Goal: Task Accomplishment & Management: Manage account settings

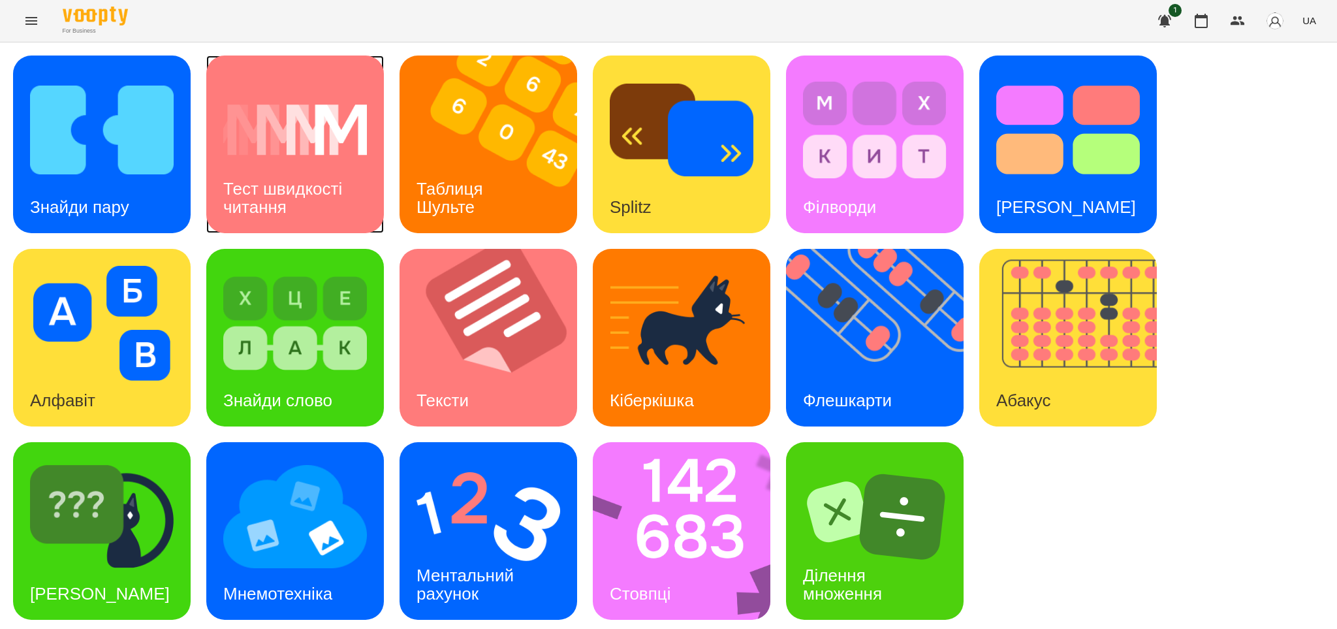
click at [277, 189] on h3 "Тест швидкості читання" at bounding box center [284, 197] width 123 height 37
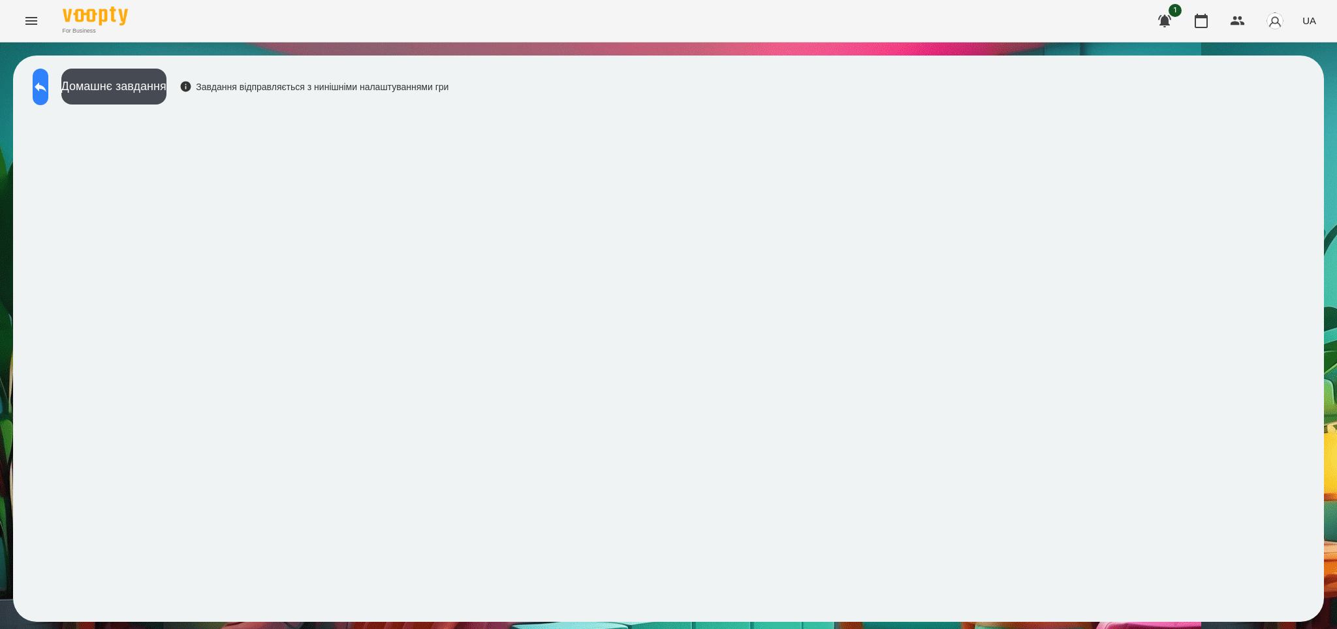
click at [45, 84] on icon at bounding box center [41, 87] width 16 height 16
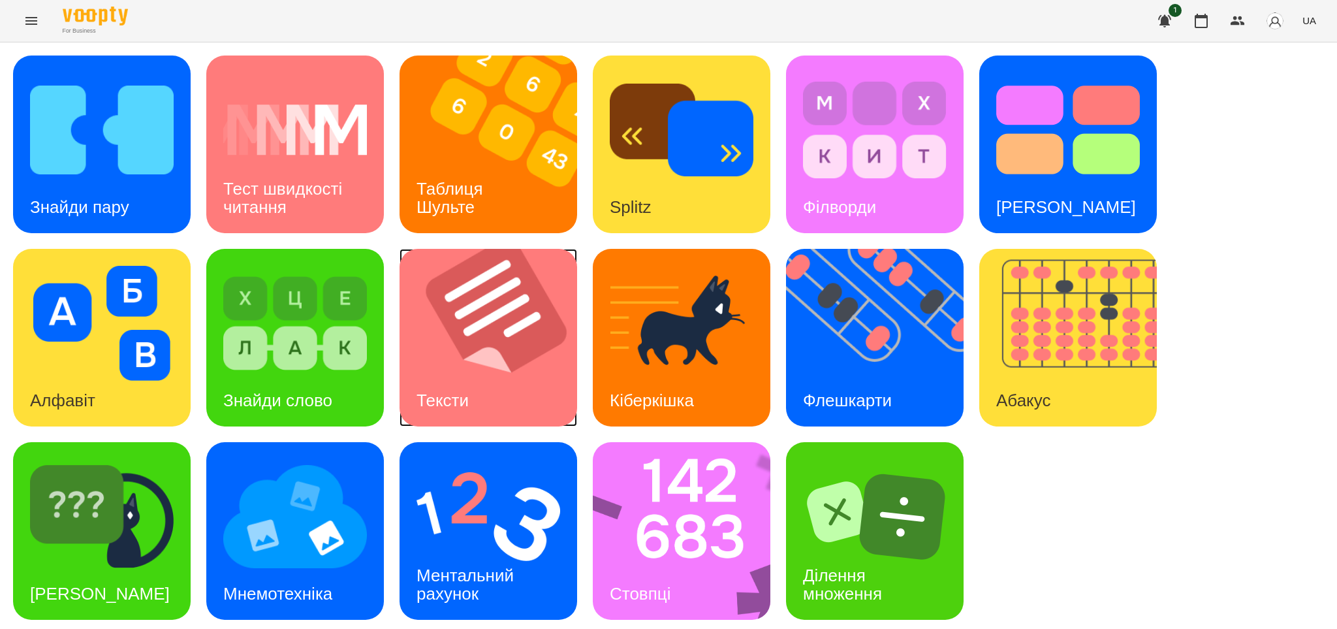
click at [462, 391] on h3 "Тексти" at bounding box center [443, 401] width 52 height 20
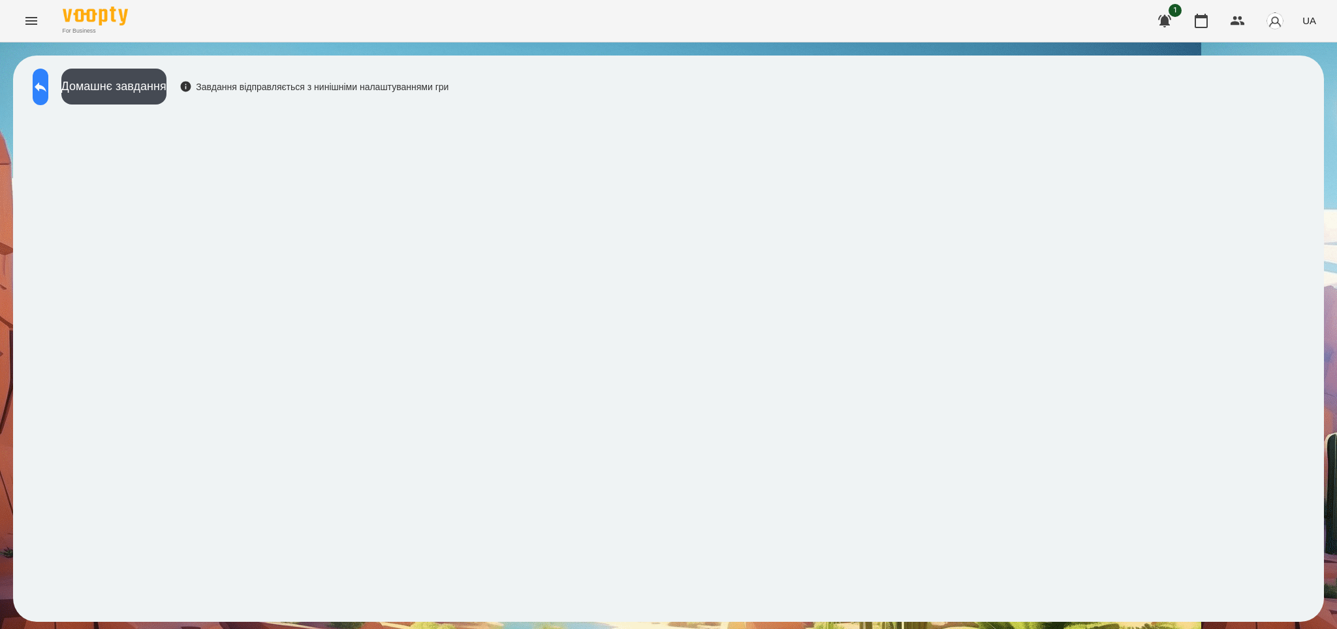
click at [46, 88] on icon at bounding box center [41, 87] width 12 height 10
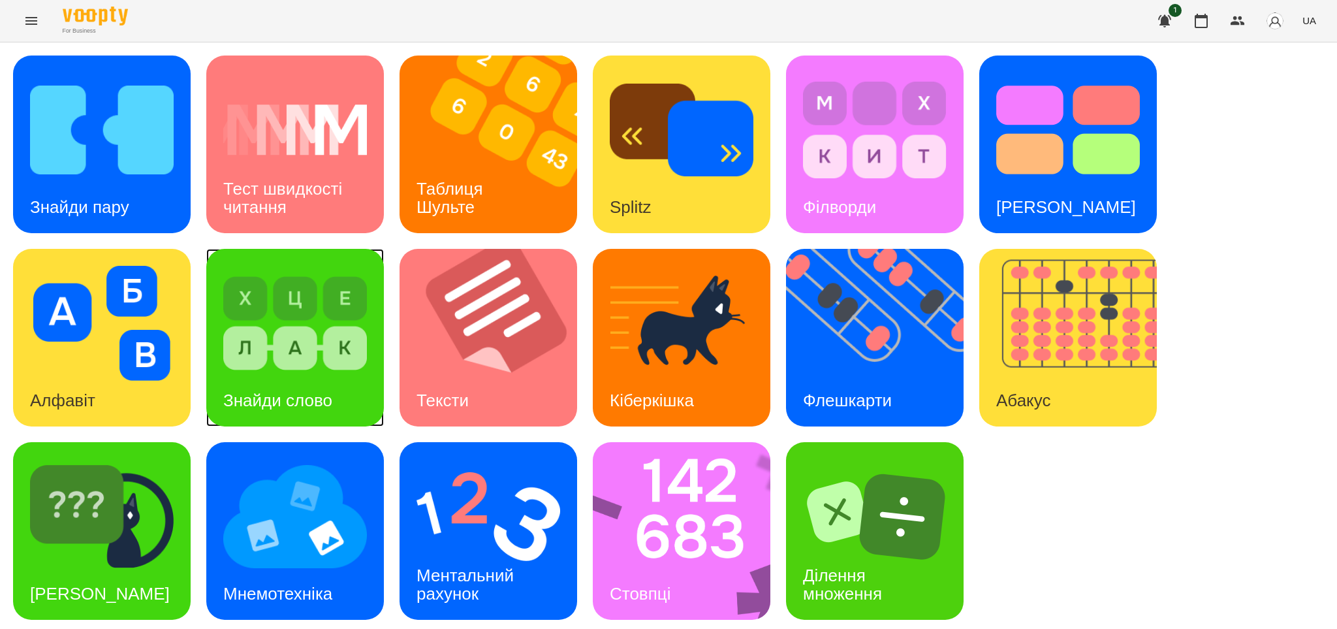
click at [311, 391] on h3 "Знайди слово" at bounding box center [277, 401] width 109 height 20
click at [28, 20] on icon "Menu" at bounding box center [32, 21] width 16 height 16
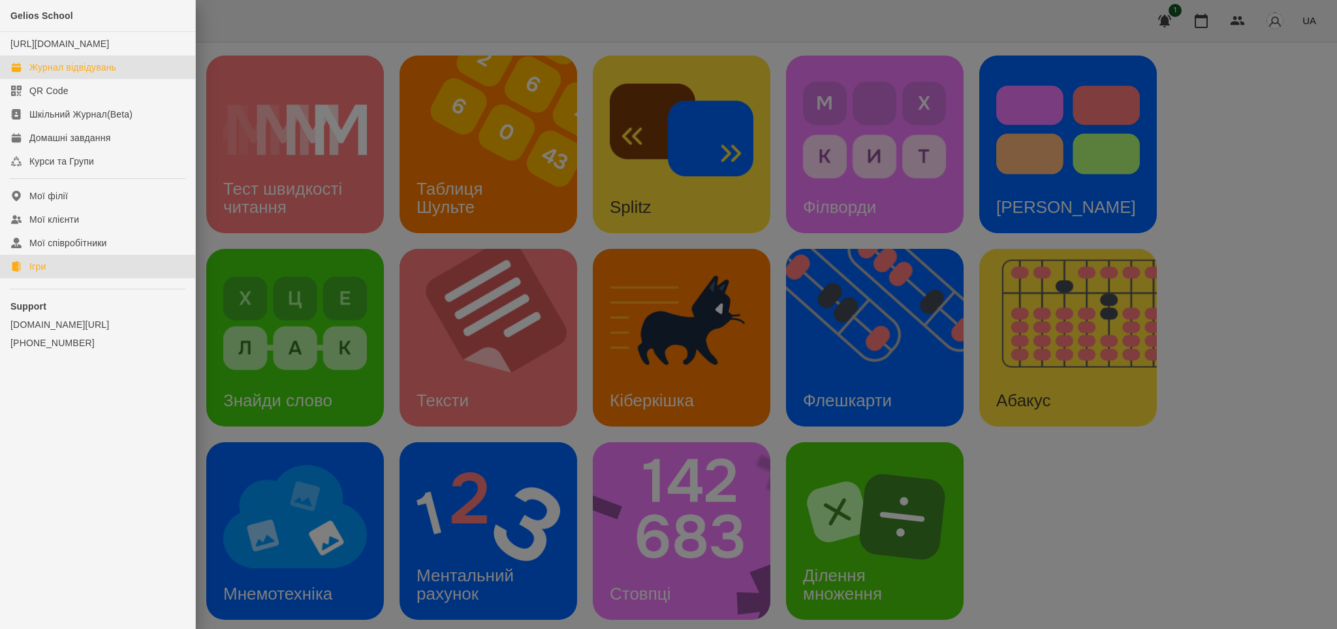
click at [99, 74] on div "Журнал відвідувань" at bounding box center [72, 67] width 87 height 13
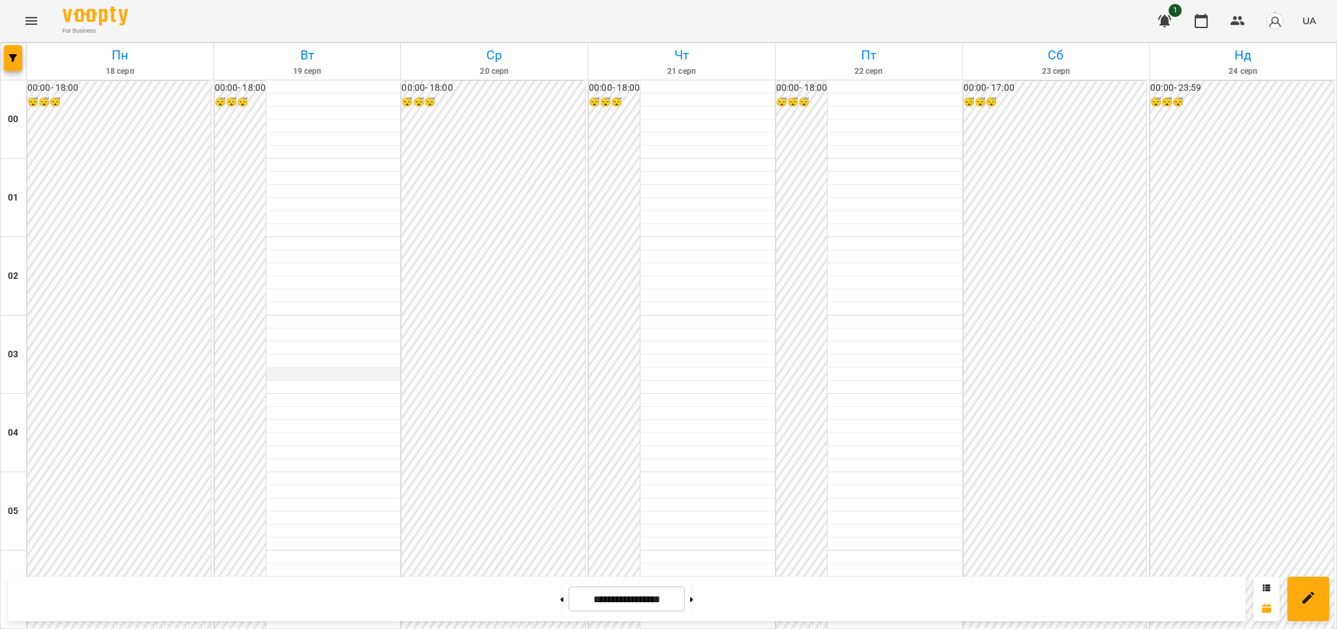
scroll to position [1104, 0]
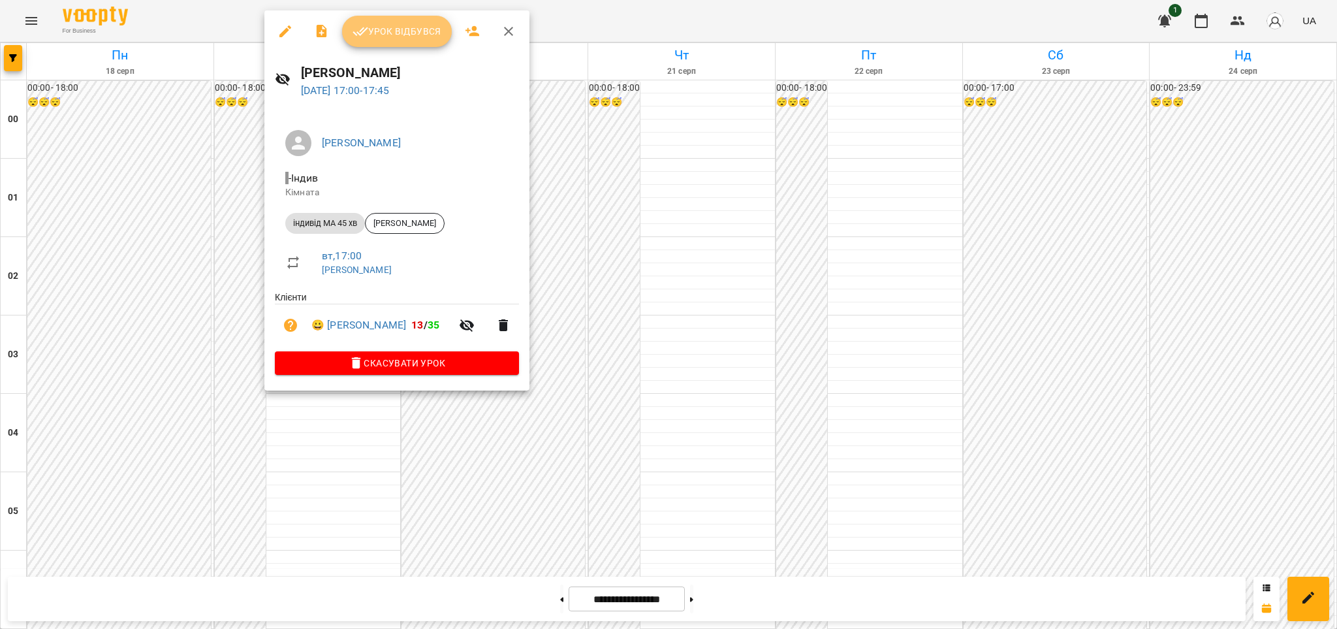
click at [402, 24] on span "Урок відбувся" at bounding box center [397, 32] width 89 height 16
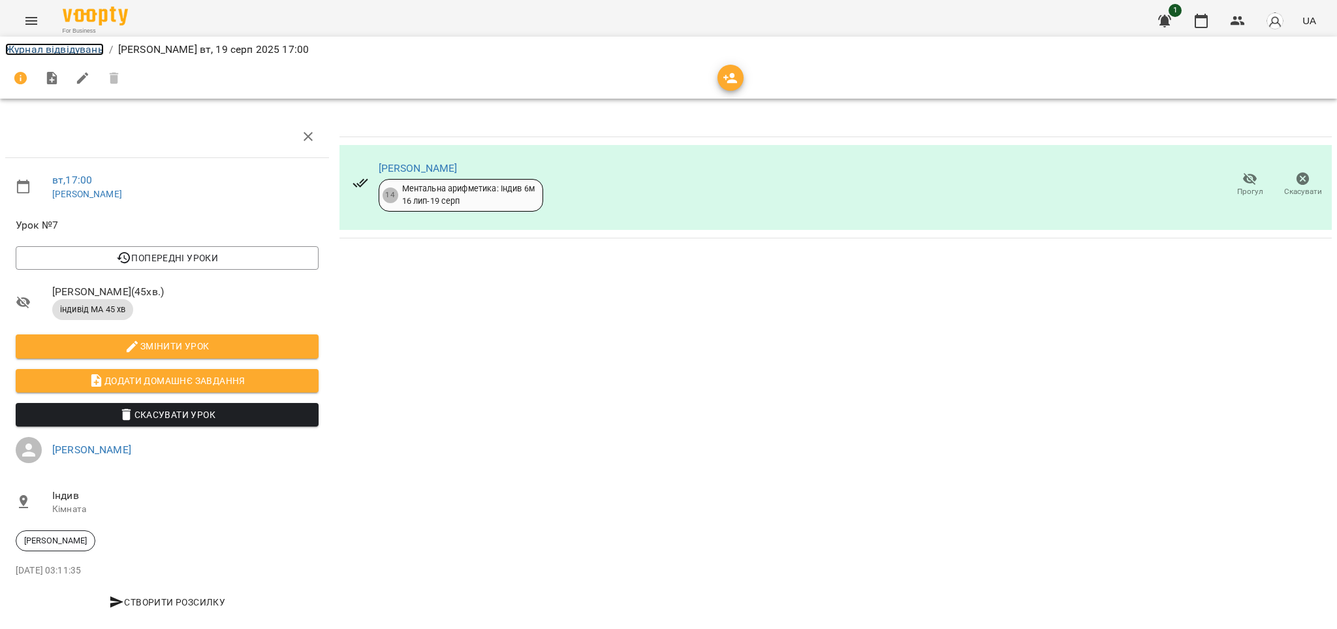
click at [37, 48] on link "Журнал відвідувань" at bounding box center [54, 49] width 99 height 12
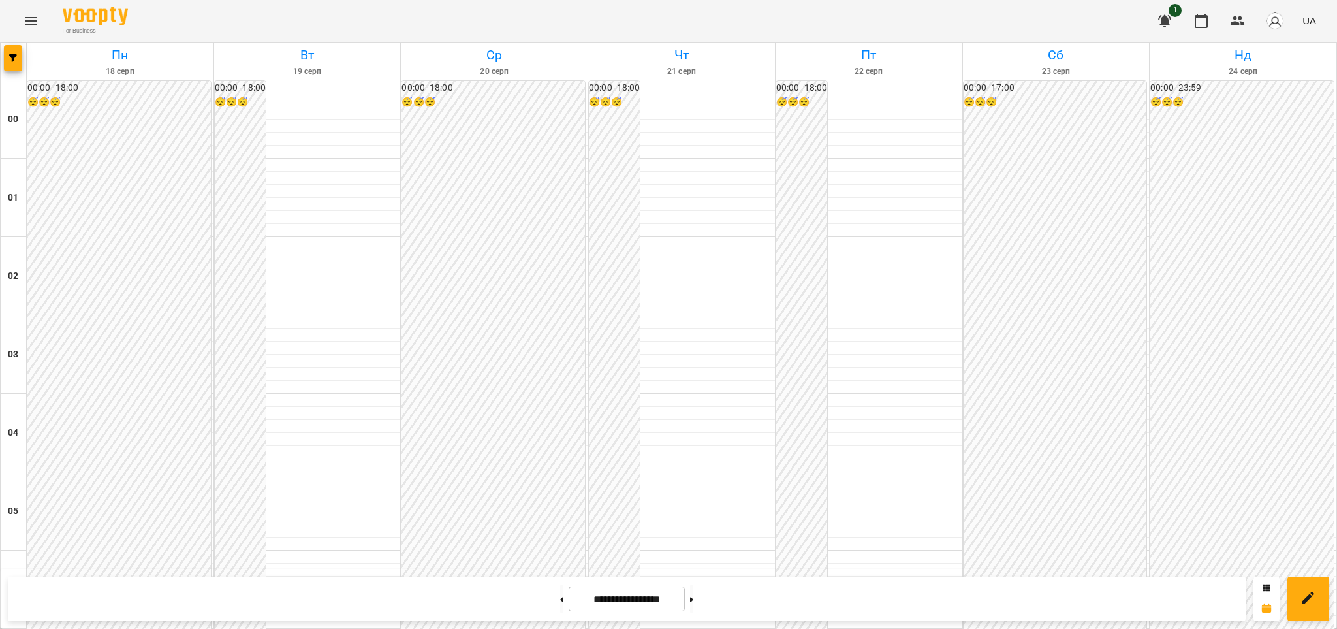
scroll to position [1042, 0]
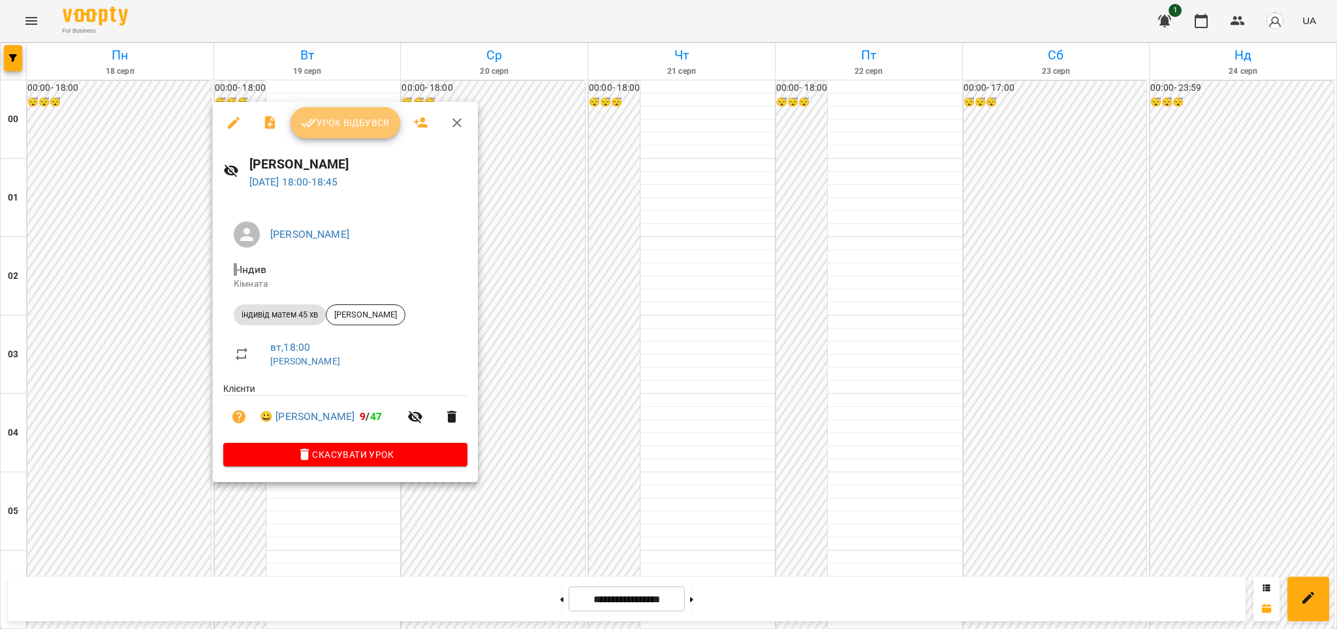
click at [362, 124] on span "Урок відбувся" at bounding box center [345, 123] width 89 height 16
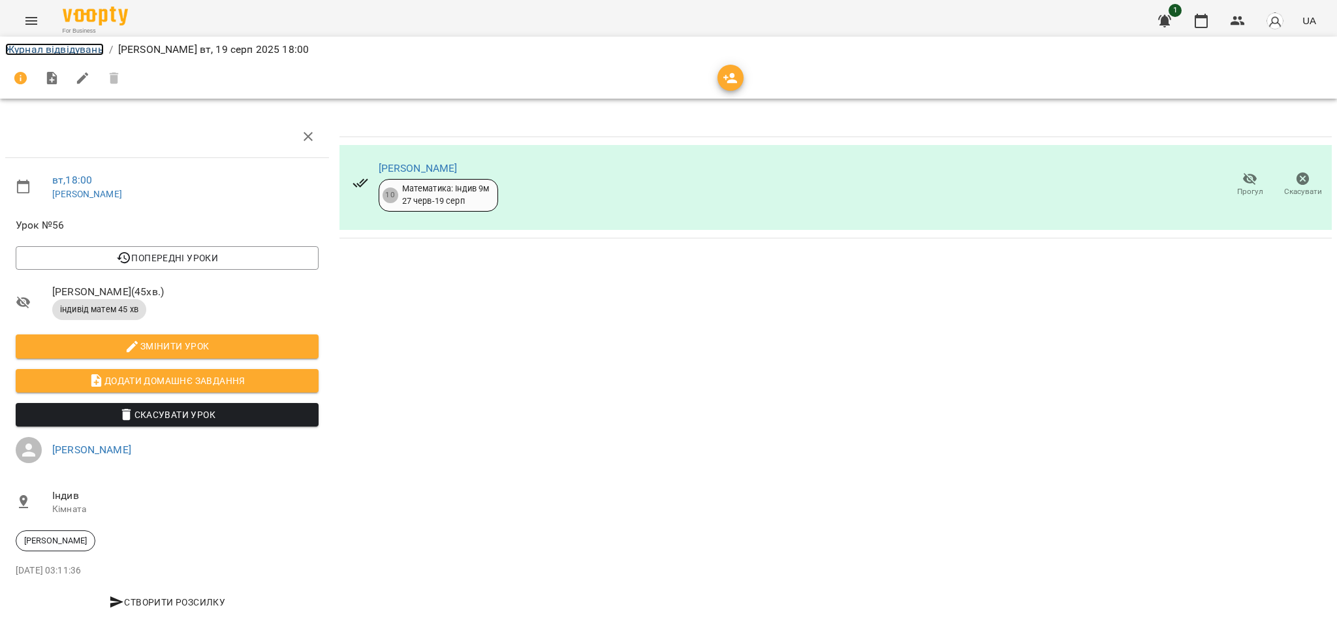
click at [58, 50] on link "Журнал відвідувань" at bounding box center [54, 49] width 99 height 12
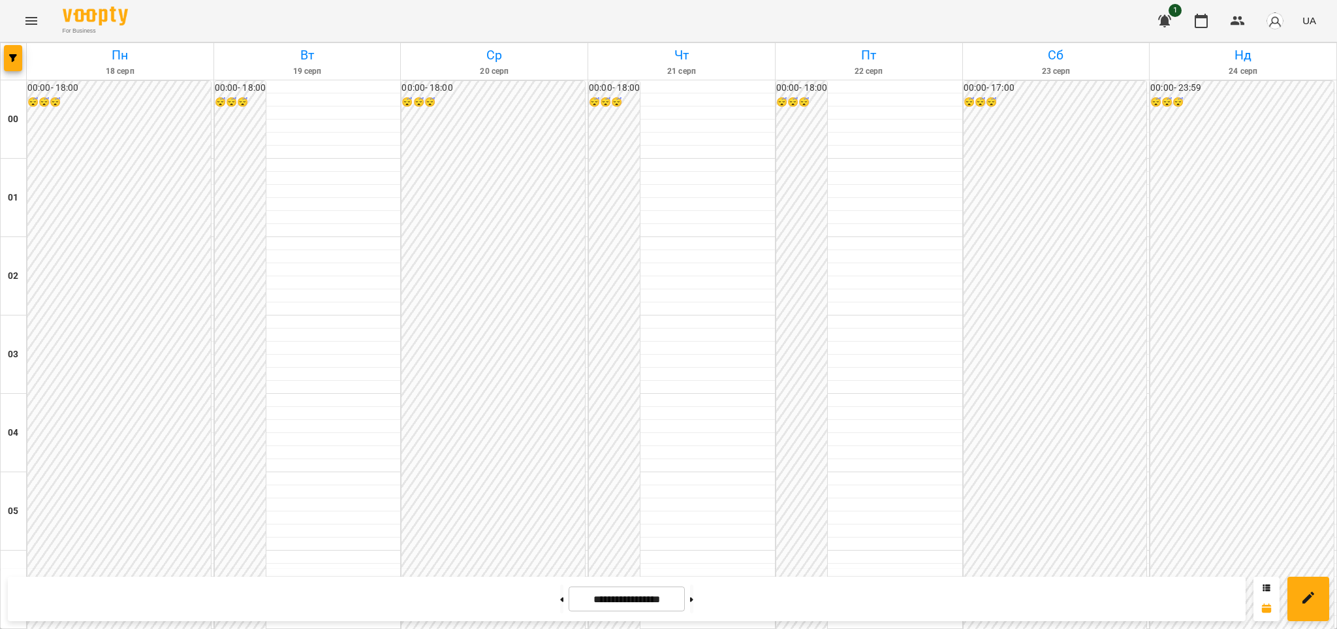
scroll to position [1213, 0]
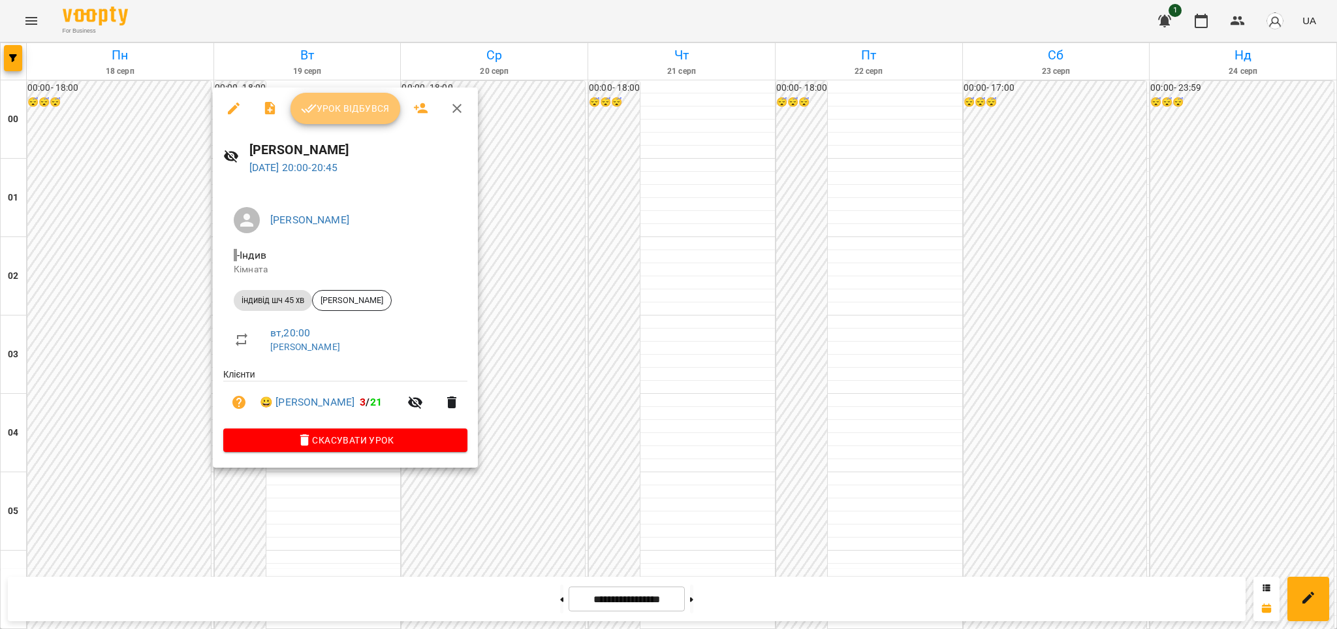
click at [366, 110] on span "Урок відбувся" at bounding box center [345, 109] width 89 height 16
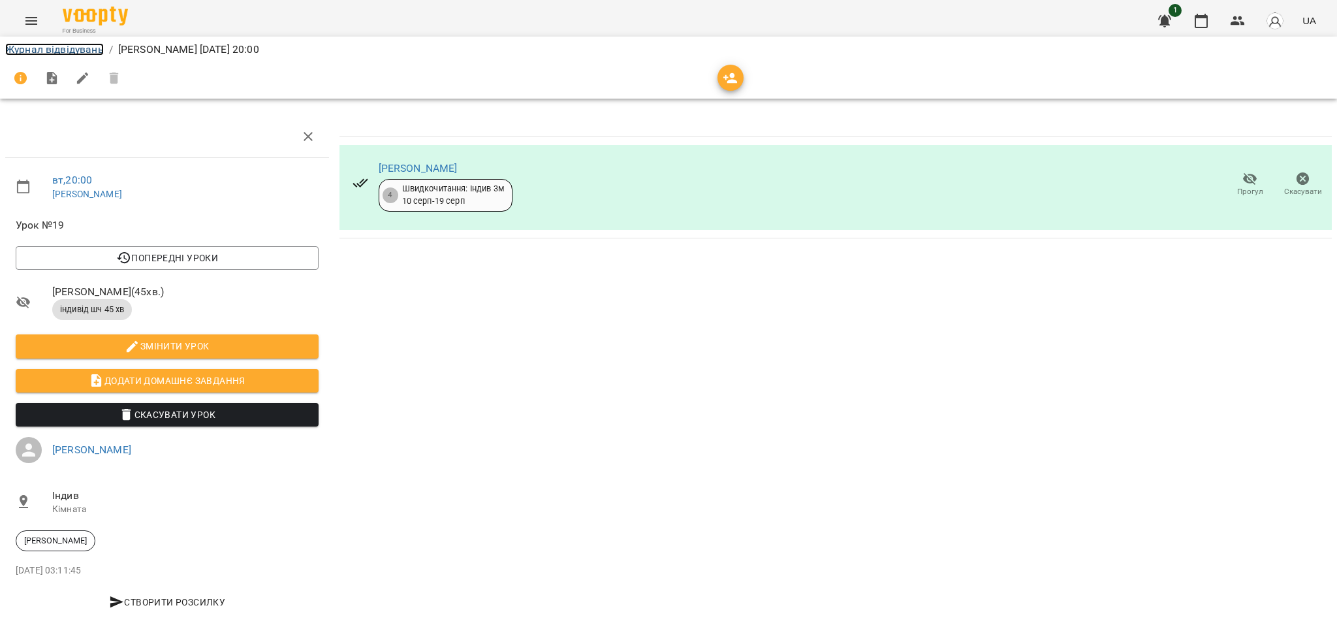
click at [87, 51] on link "Журнал відвідувань" at bounding box center [54, 49] width 99 height 12
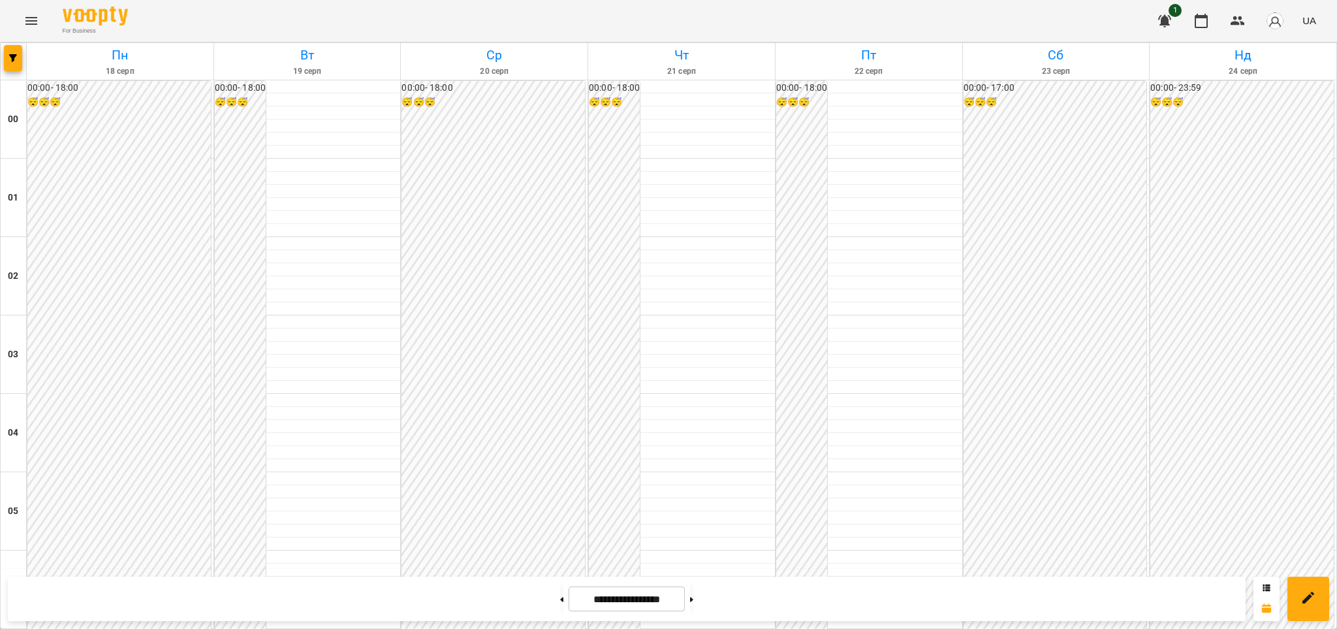
scroll to position [1296, 0]
click at [34, 22] on icon "Menu" at bounding box center [32, 21] width 16 height 16
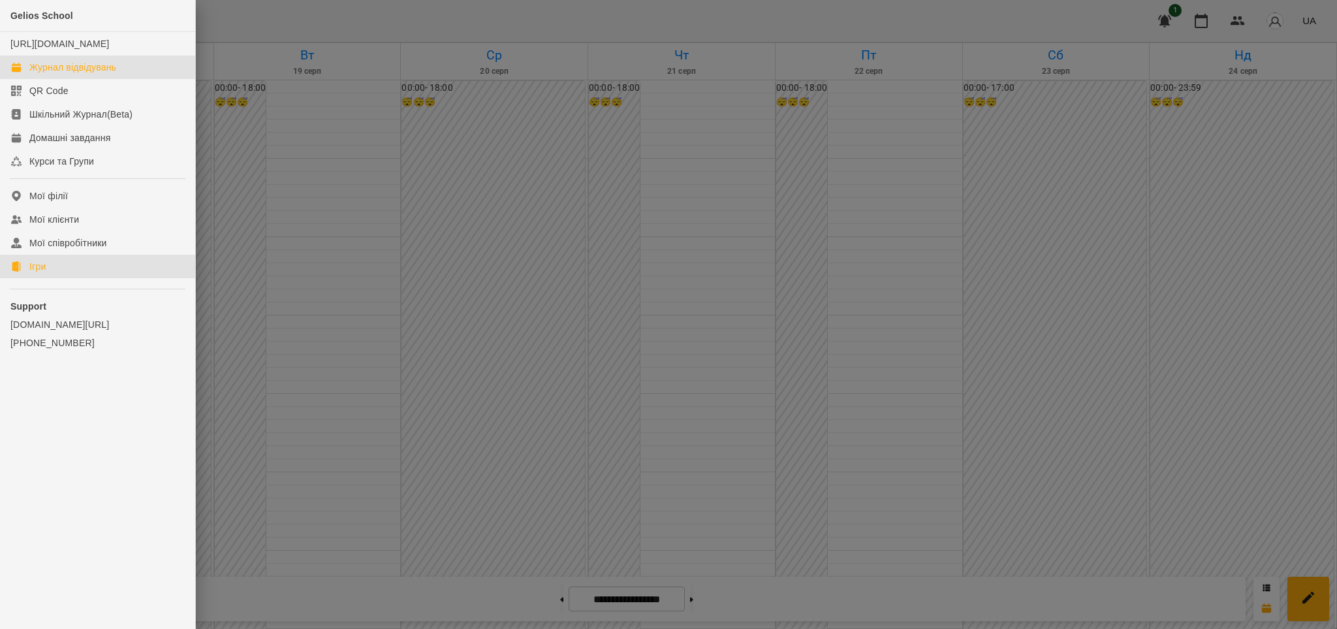
click at [42, 272] on div "Ігри" at bounding box center [37, 266] width 16 height 13
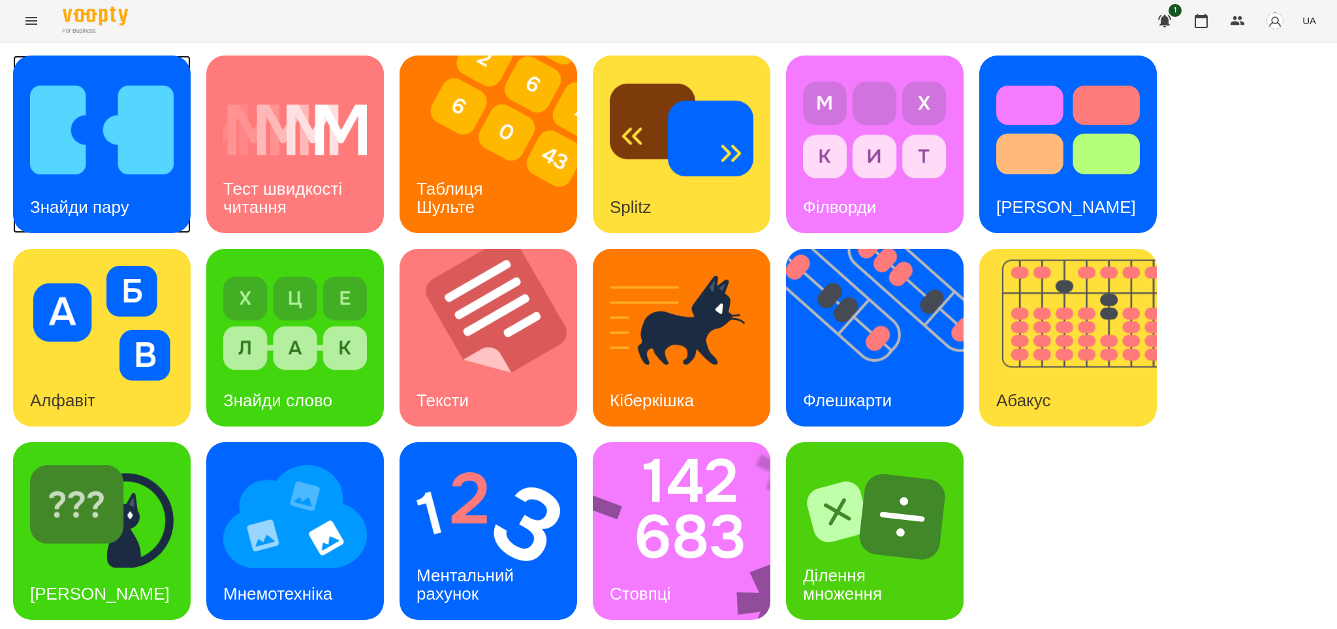
click at [86, 183] on div "Знайди пару" at bounding box center [79, 208] width 133 height 52
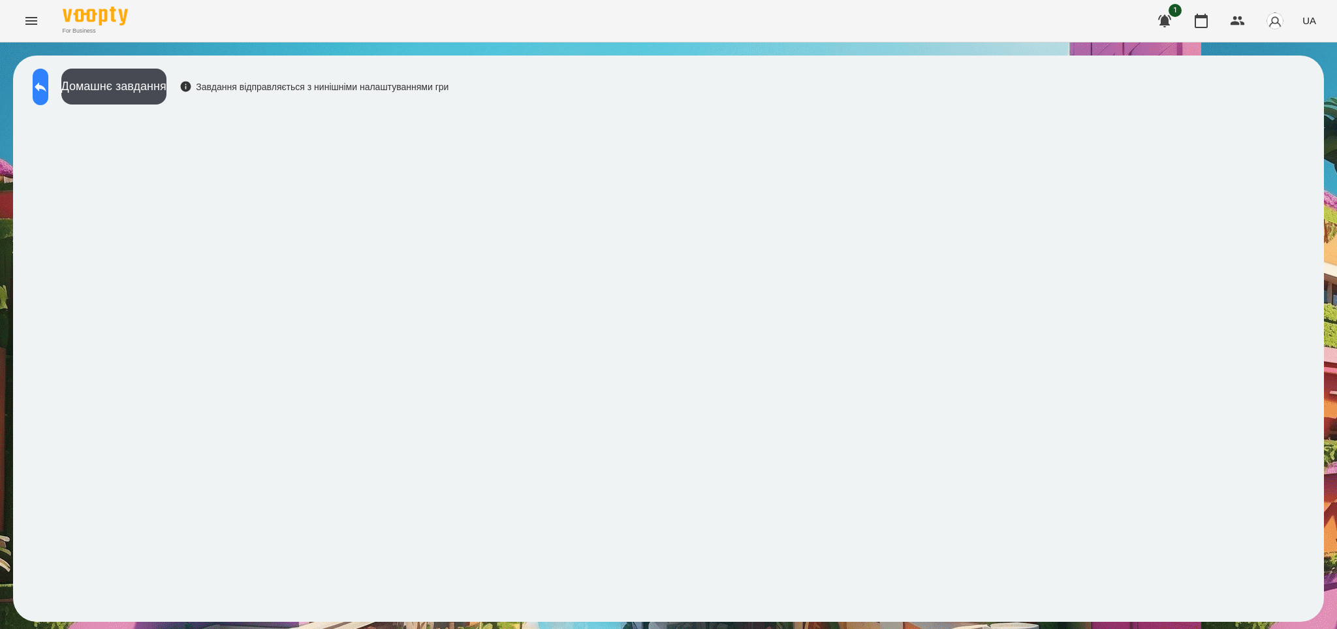
click at [39, 82] on button at bounding box center [41, 87] width 16 height 37
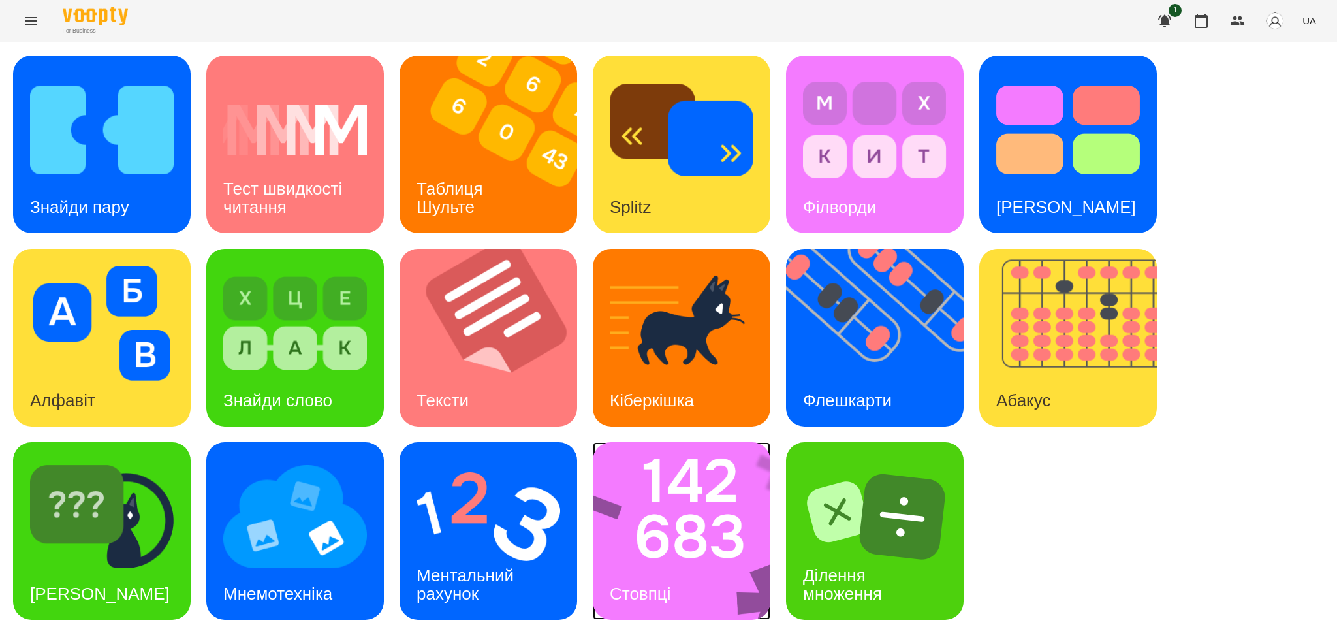
click at [643, 535] on img at bounding box center [690, 531] width 195 height 178
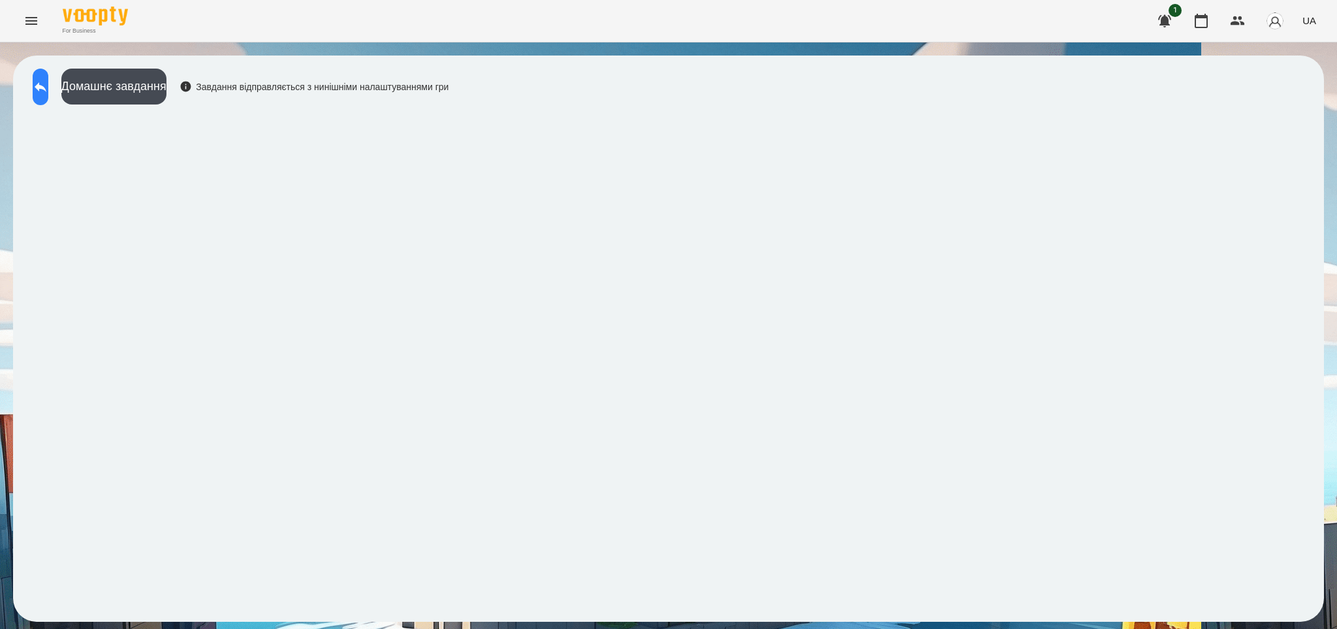
click at [48, 86] on icon at bounding box center [41, 87] width 16 height 16
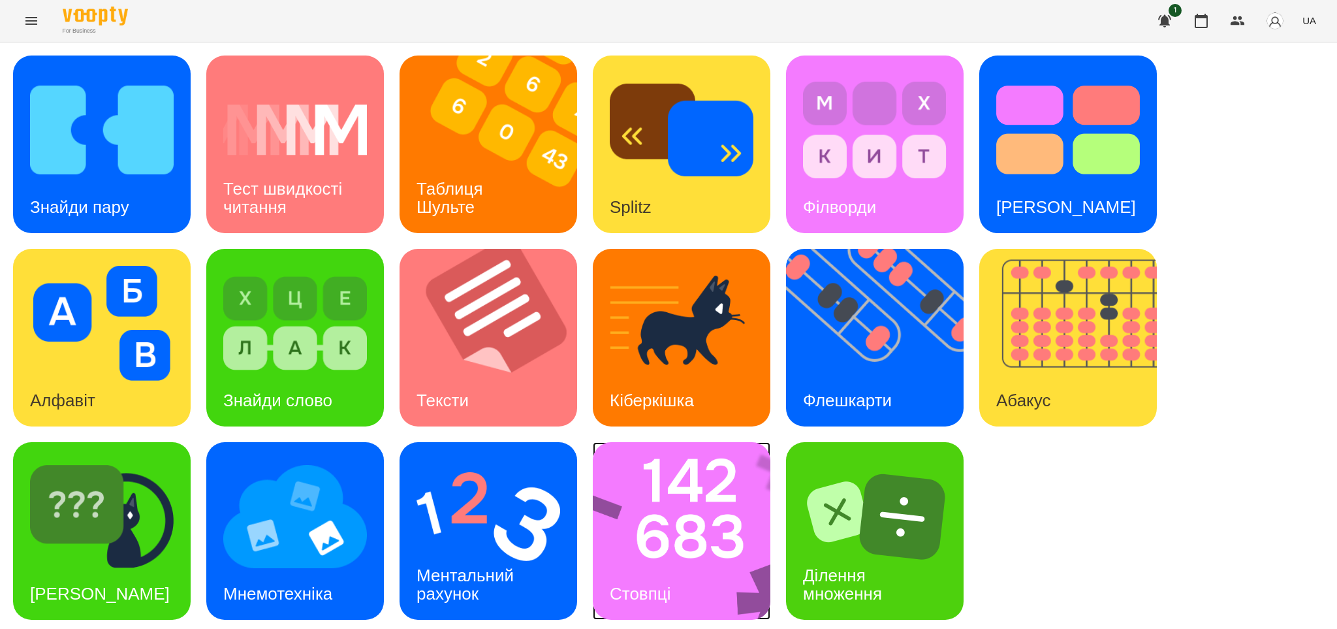
click at [645, 586] on h3 "Стовпці" at bounding box center [640, 594] width 61 height 20
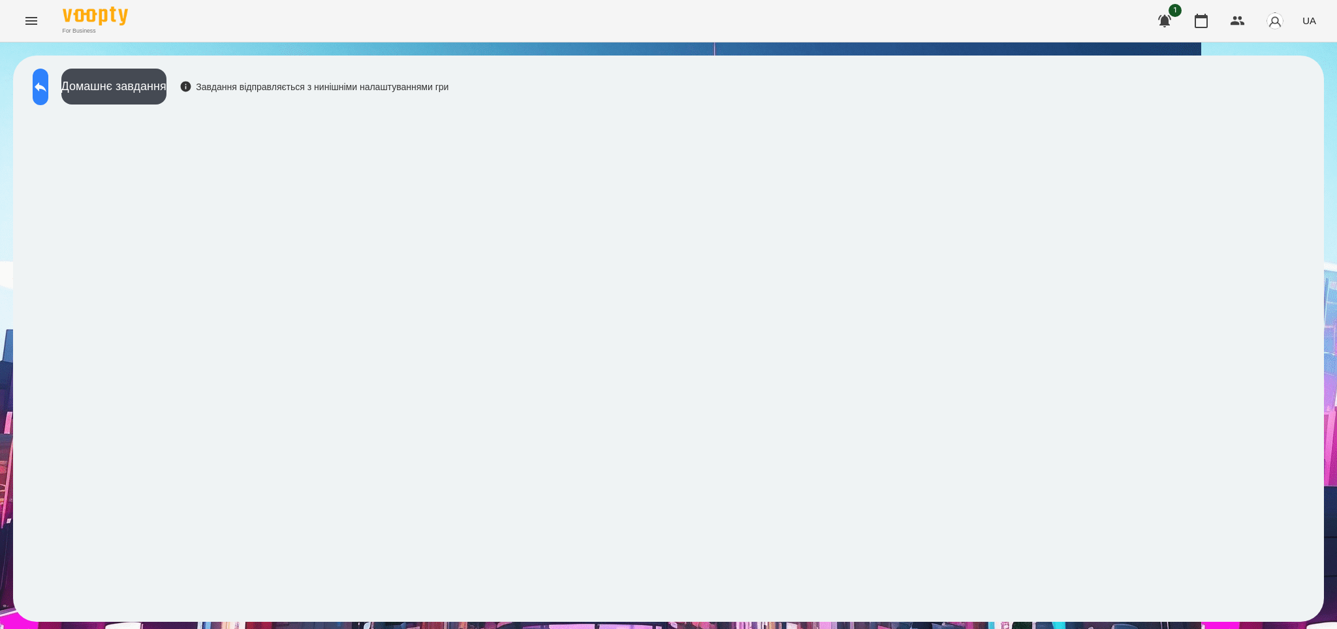
click at [46, 86] on icon at bounding box center [41, 87] width 16 height 16
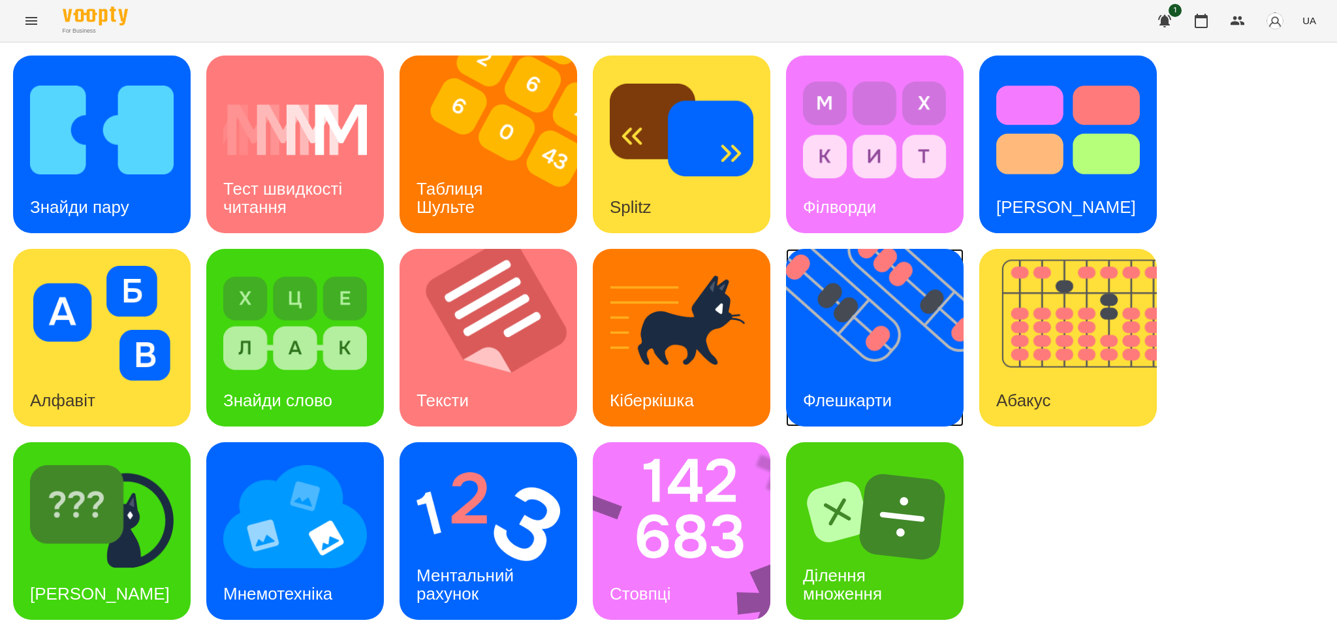
click at [864, 377] on div "Флешкарти" at bounding box center [847, 401] width 123 height 52
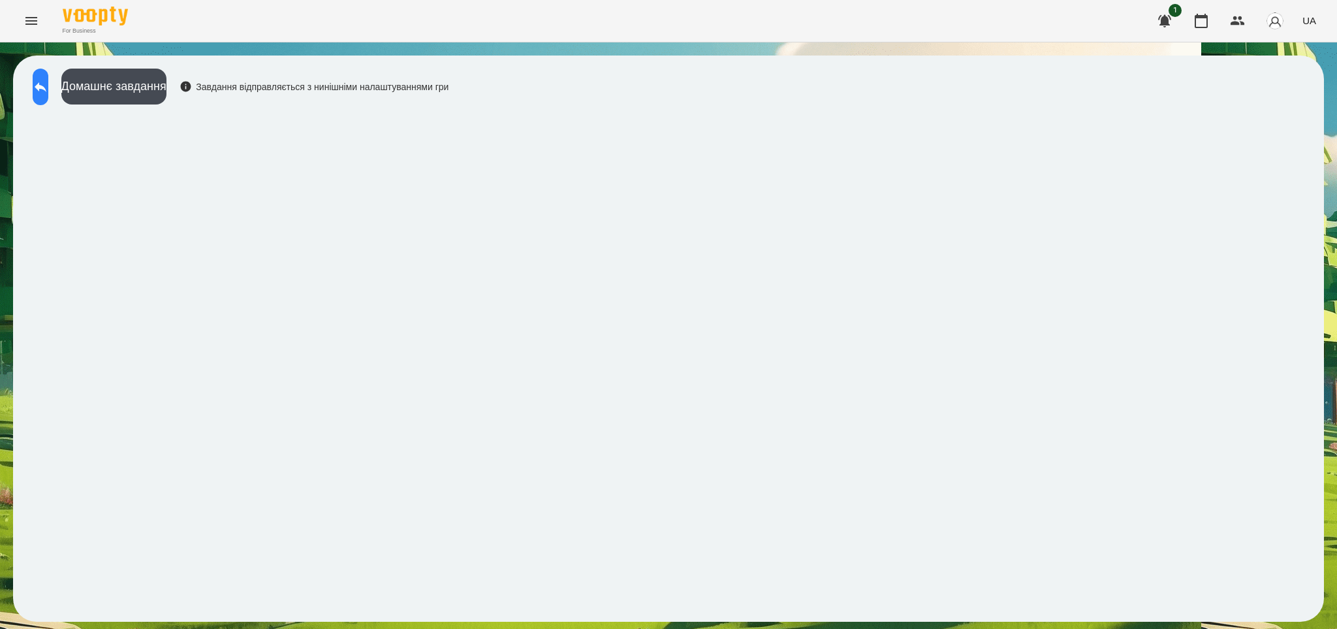
click at [48, 89] on icon at bounding box center [41, 87] width 16 height 16
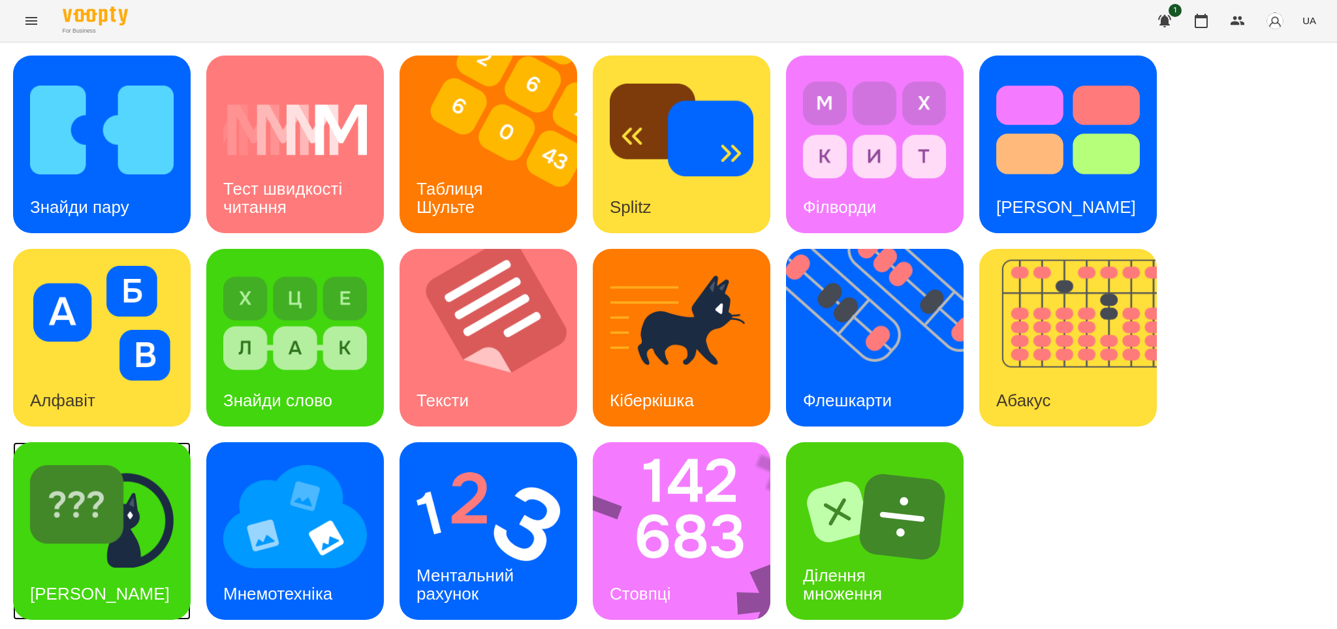
click at [139, 550] on img at bounding box center [102, 516] width 144 height 115
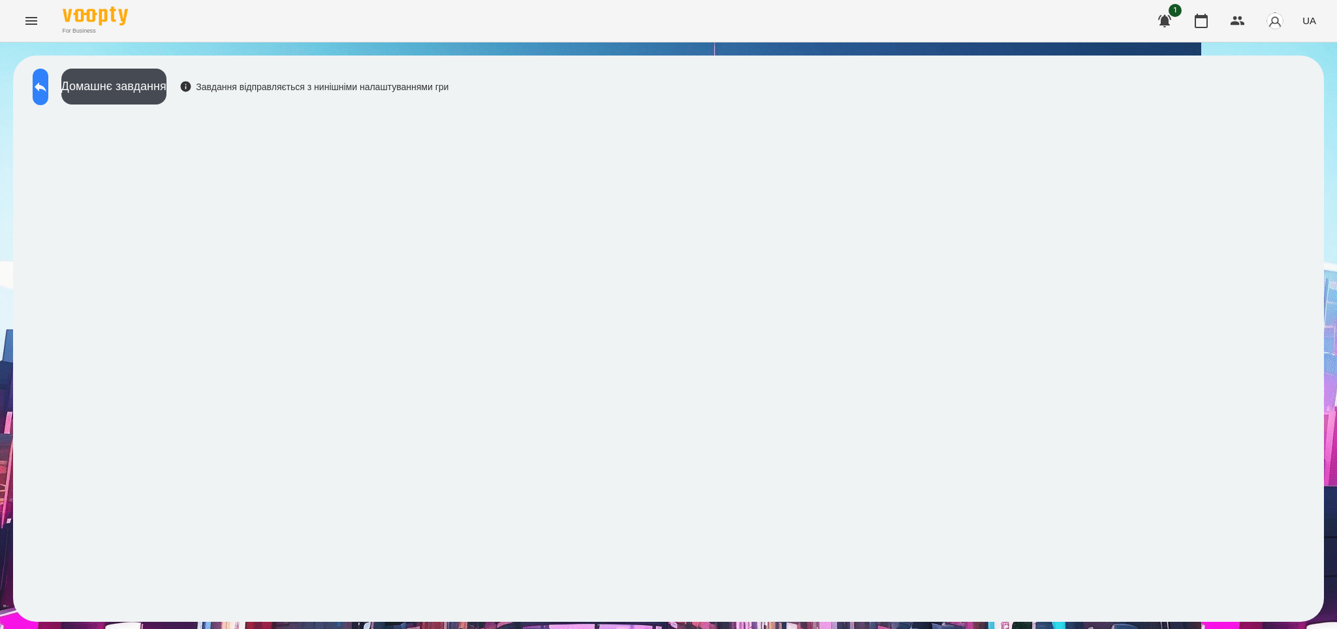
click at [46, 84] on icon at bounding box center [41, 87] width 12 height 10
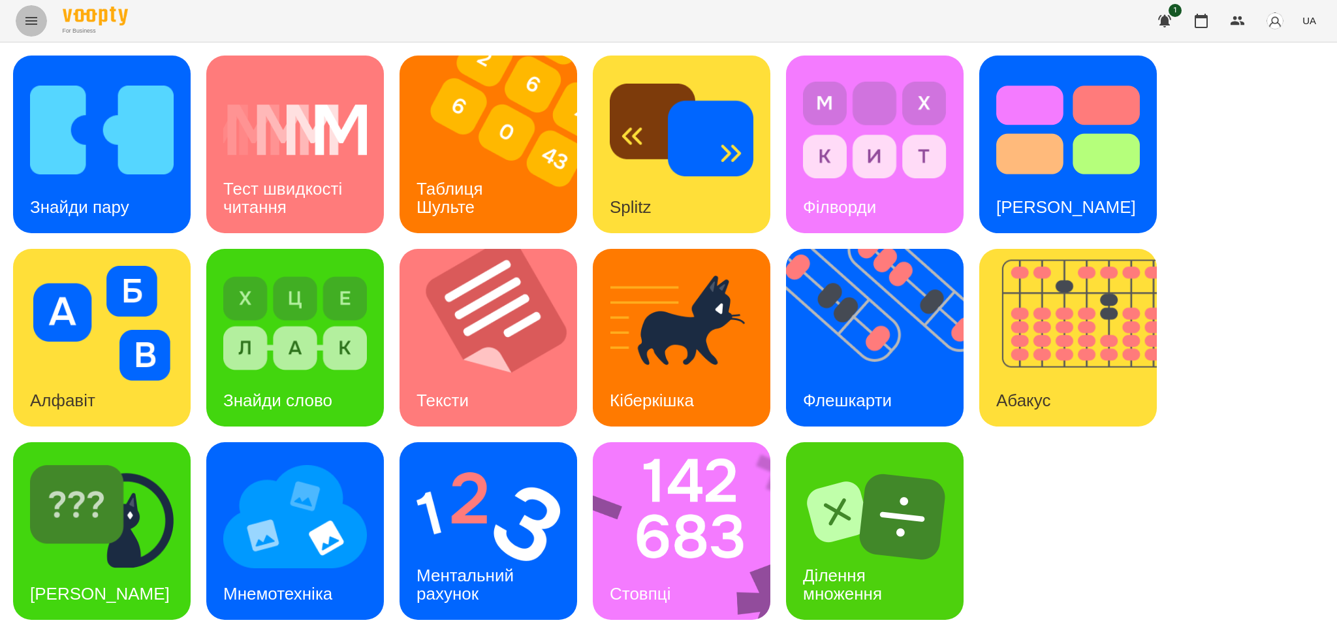
click at [30, 17] on icon "Menu" at bounding box center [31, 21] width 12 height 8
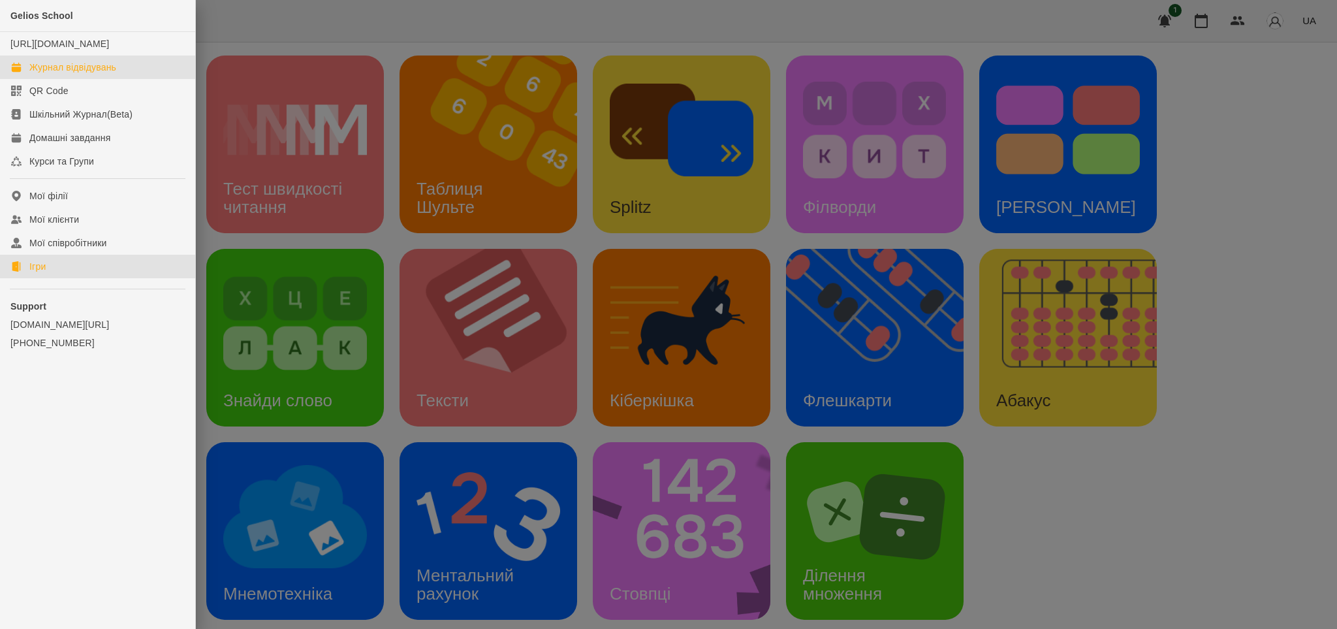
click at [80, 74] on div "Журнал відвідувань" at bounding box center [72, 67] width 87 height 13
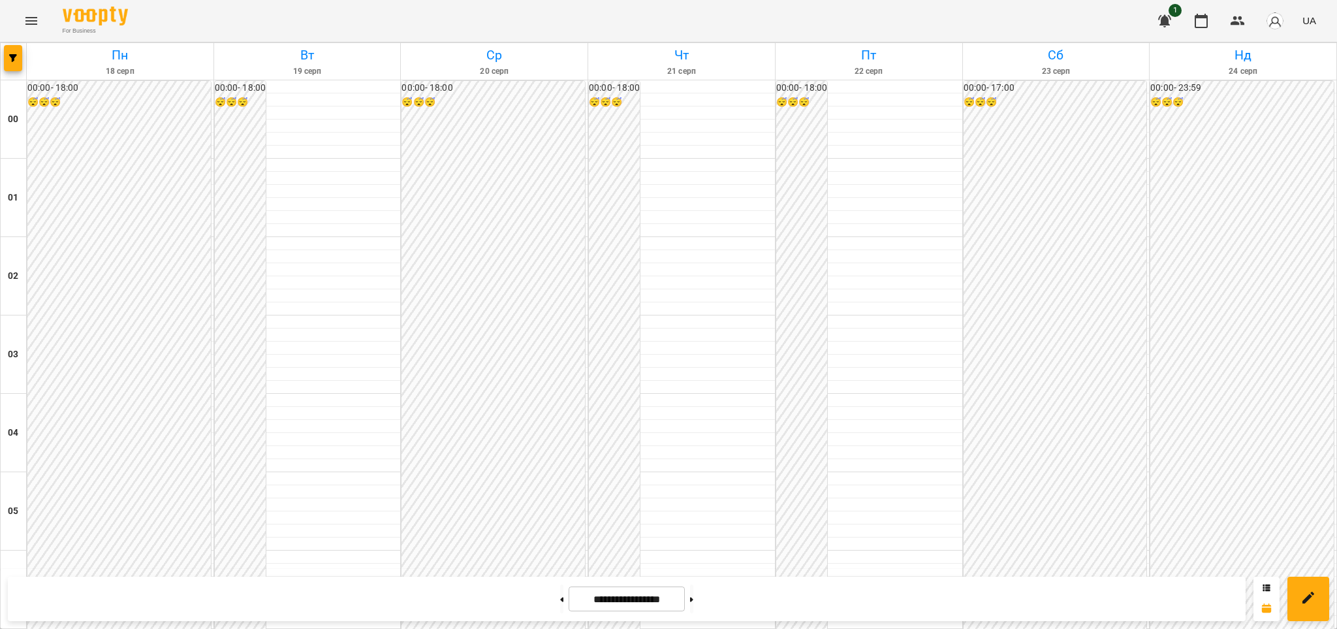
scroll to position [1390, 0]
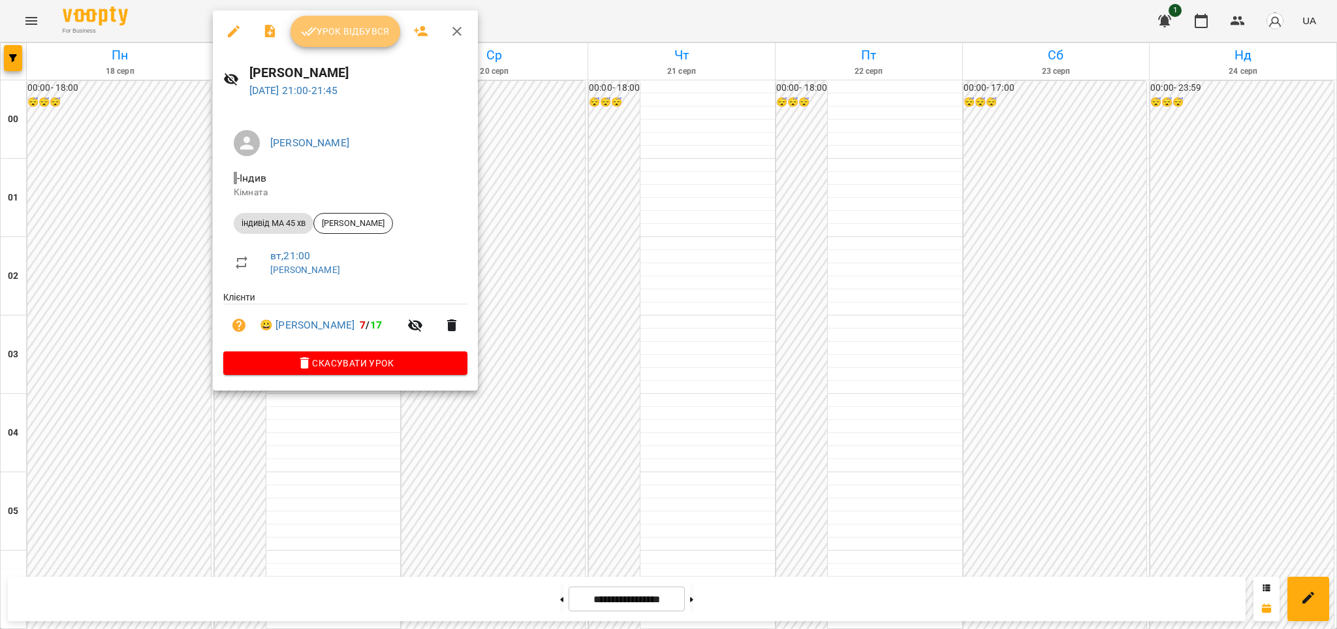
click at [349, 35] on span "Урок відбувся" at bounding box center [345, 32] width 89 height 16
